Goal: Navigation & Orientation: Find specific page/section

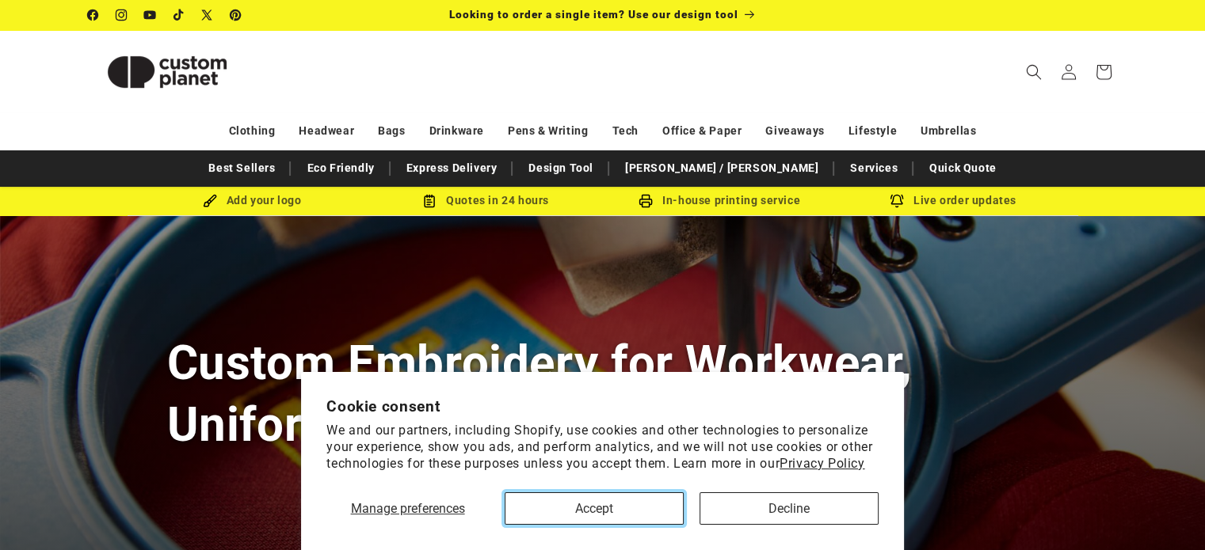
click at [591, 518] on button "Accept" at bounding box center [594, 509] width 179 height 32
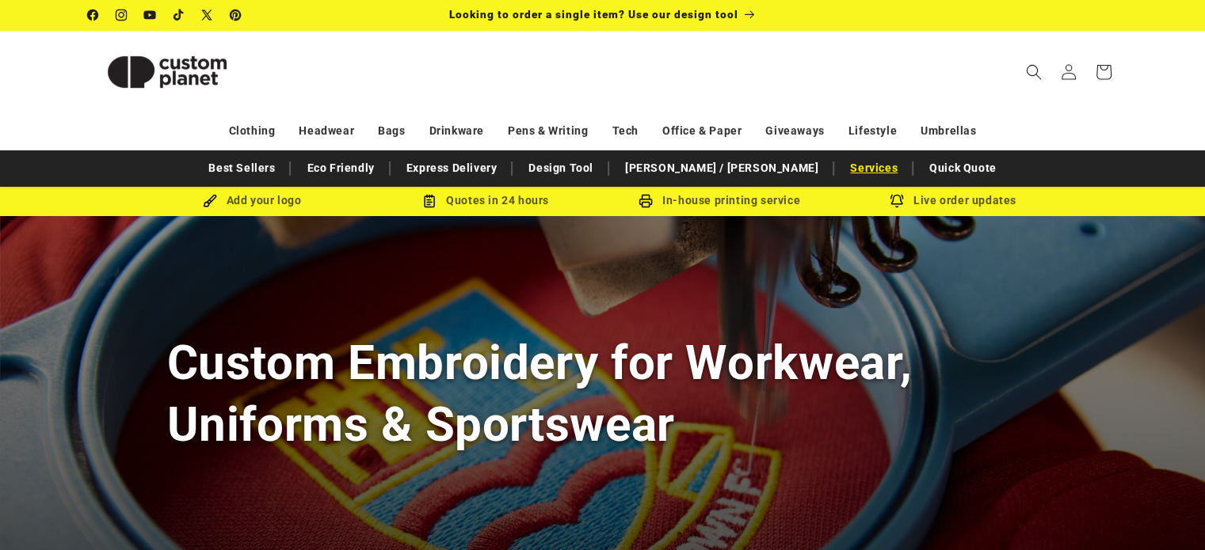
click at [842, 166] on link "Services" at bounding box center [873, 168] width 63 height 28
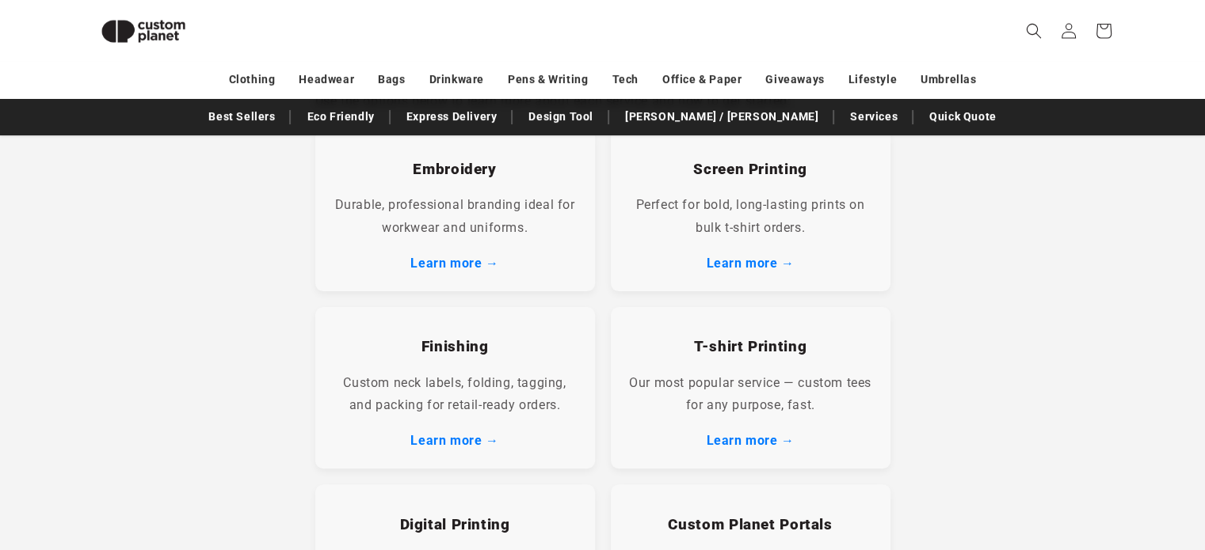
scroll to position [346, 0]
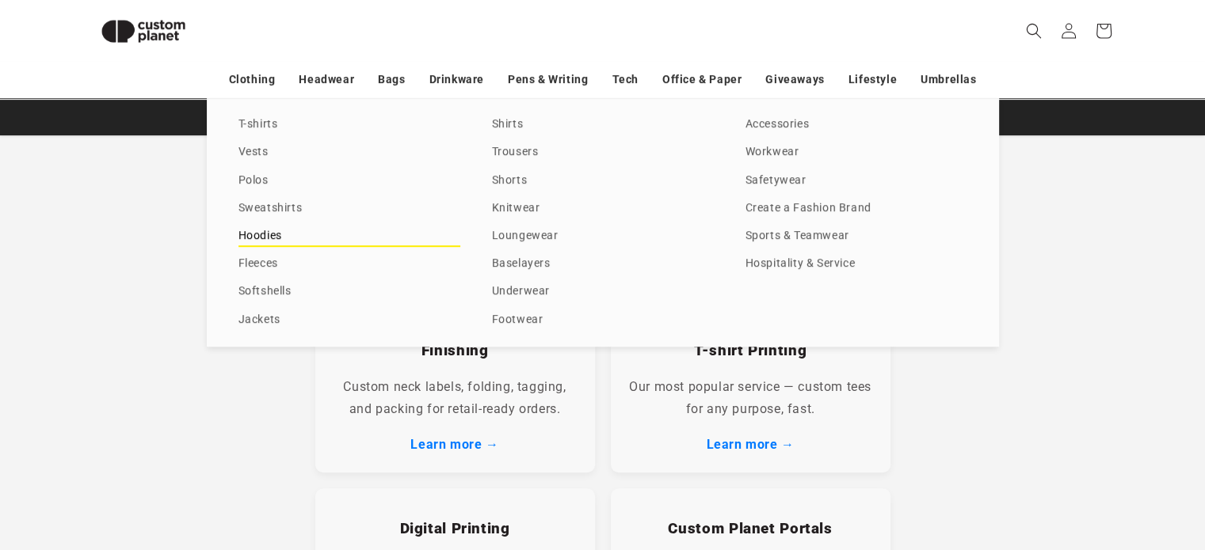
click at [261, 240] on link "Hoodies" at bounding box center [349, 236] width 222 height 21
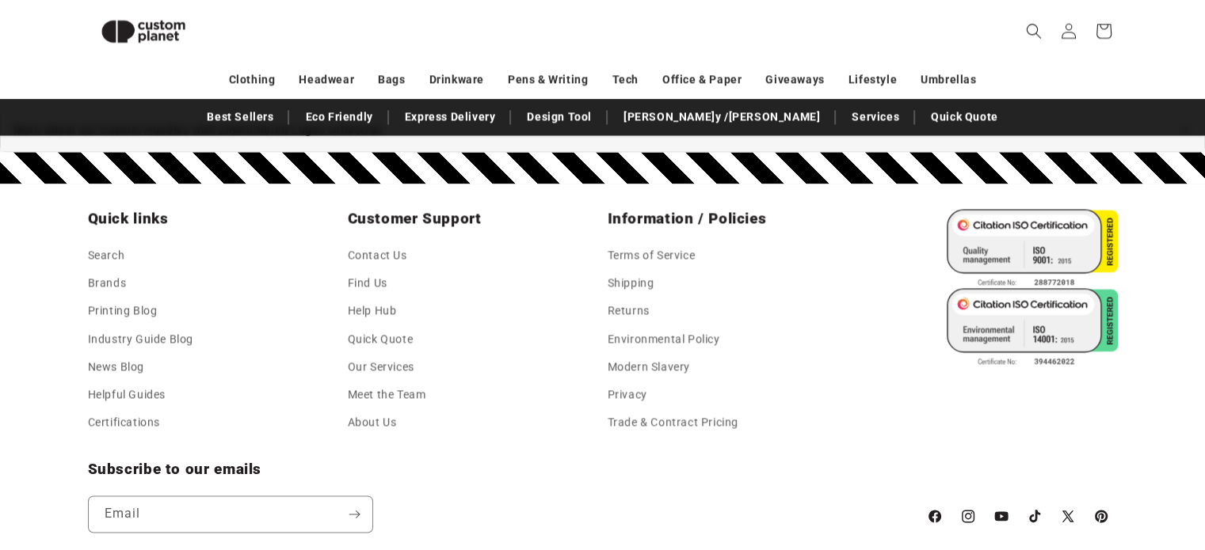
scroll to position [2174, 0]
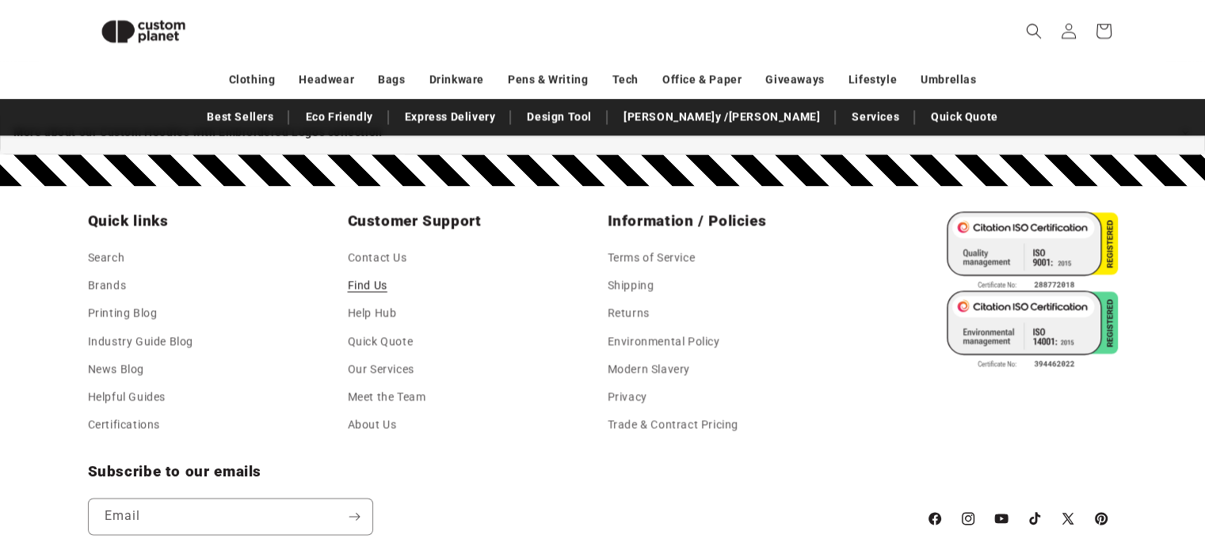
click at [379, 280] on link "Find Us" at bounding box center [368, 286] width 40 height 28
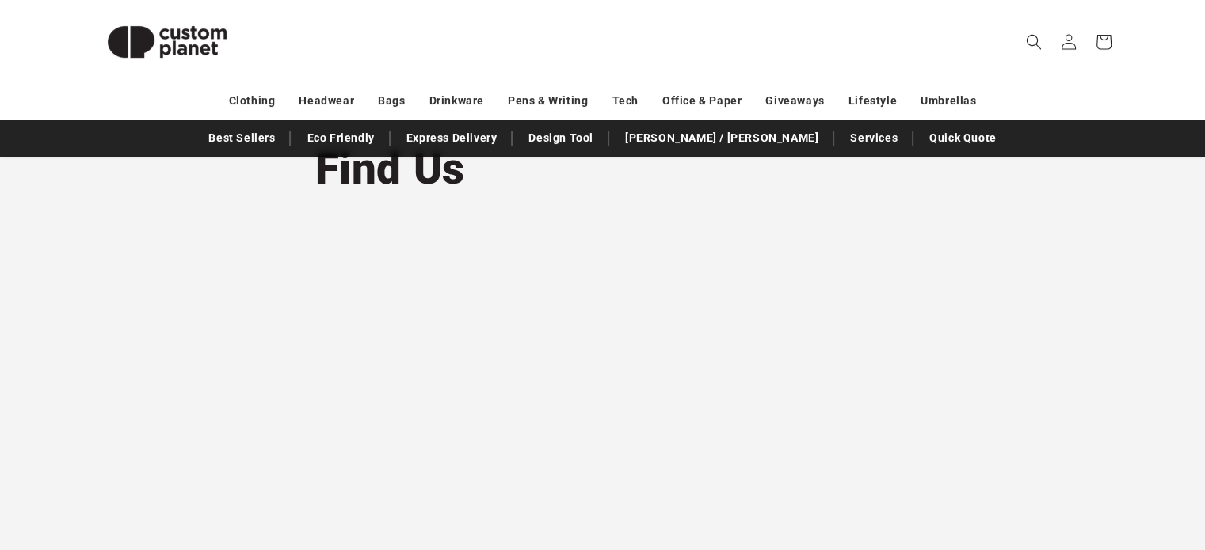
scroll to position [98, 0]
